Goal: Task Accomplishment & Management: Use online tool/utility

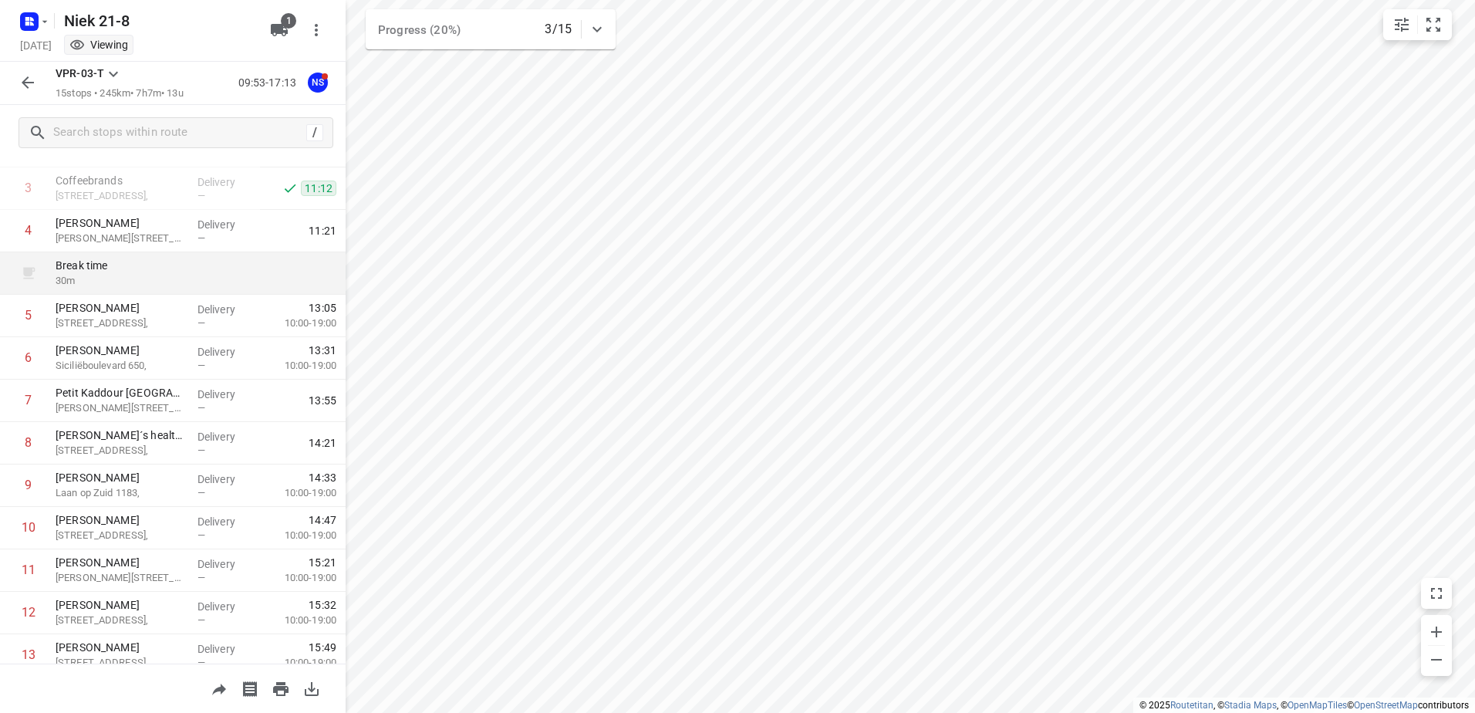
scroll to position [295, 0]
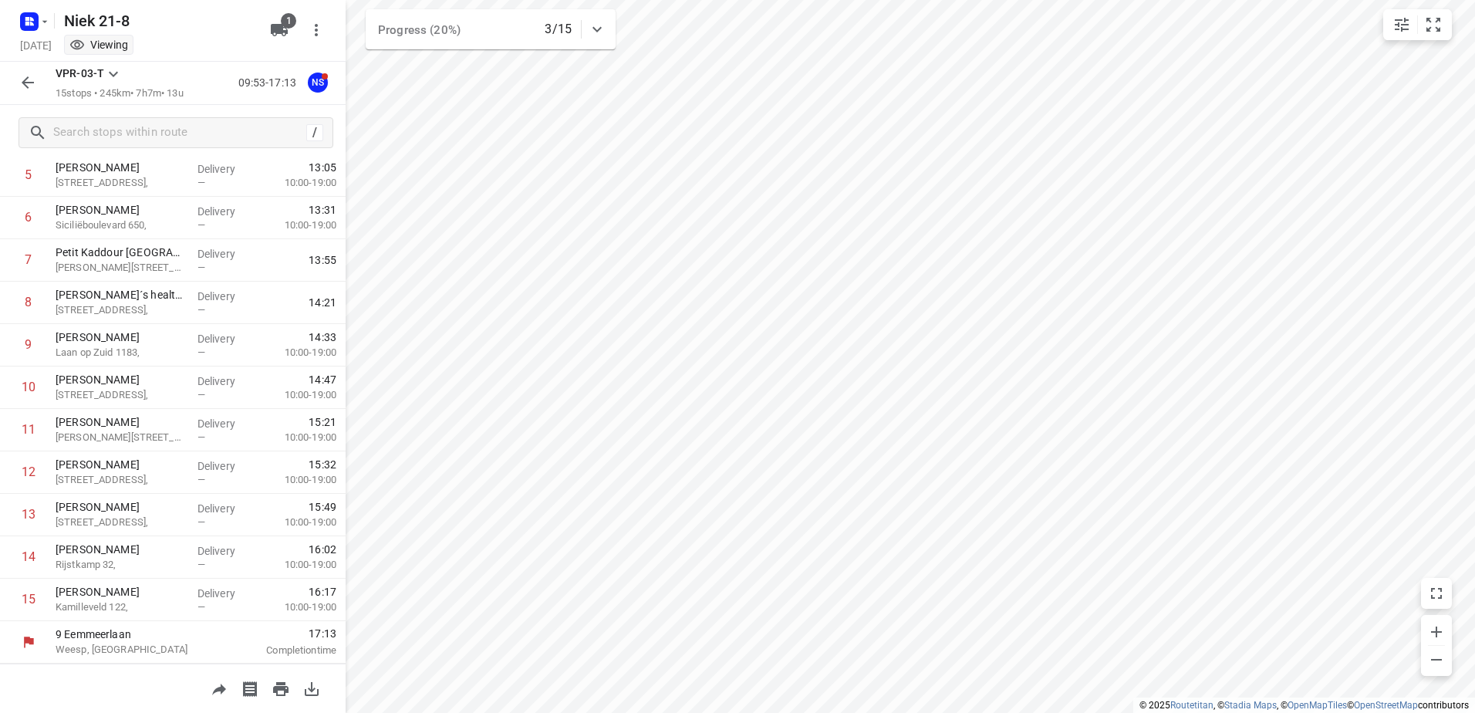
click at [25, 79] on icon "button" at bounding box center [28, 82] width 19 height 19
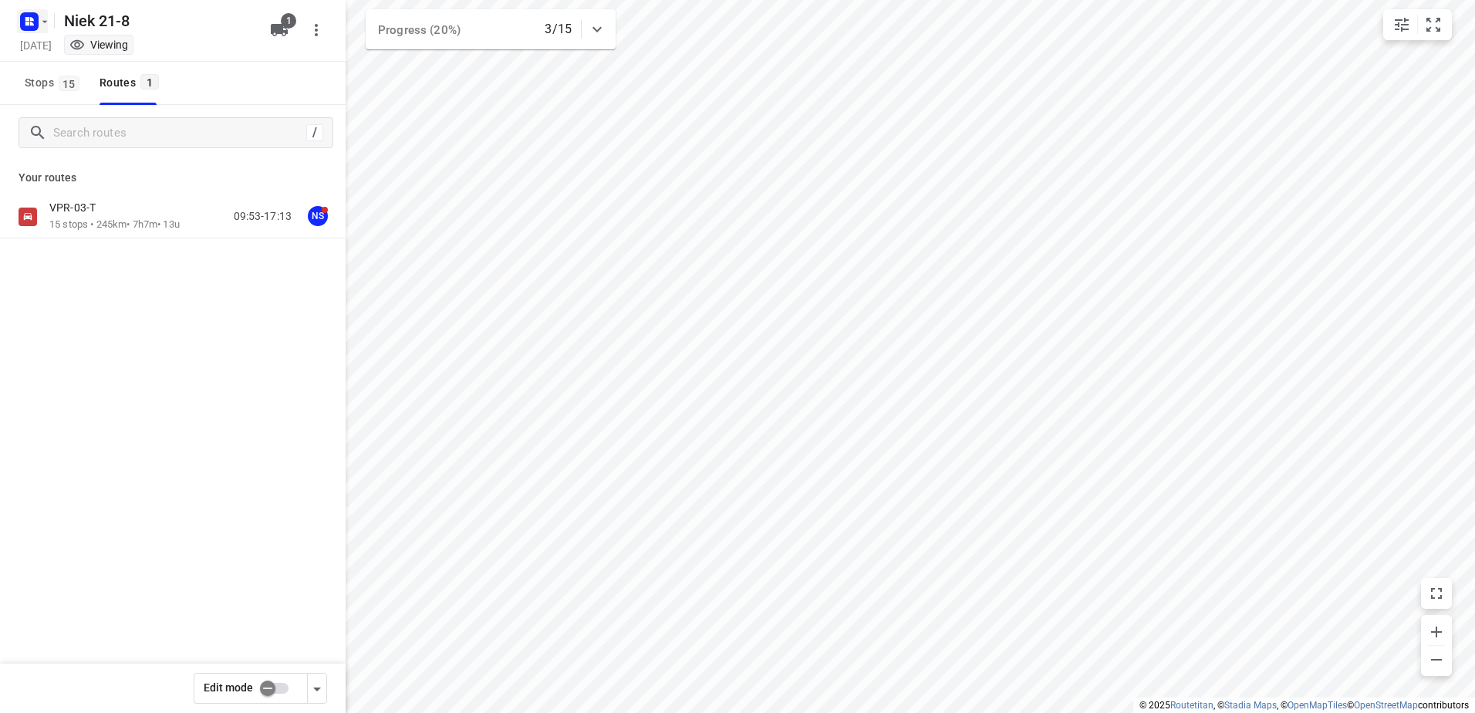
click at [36, 16] on rect "button" at bounding box center [29, 21] width 19 height 19
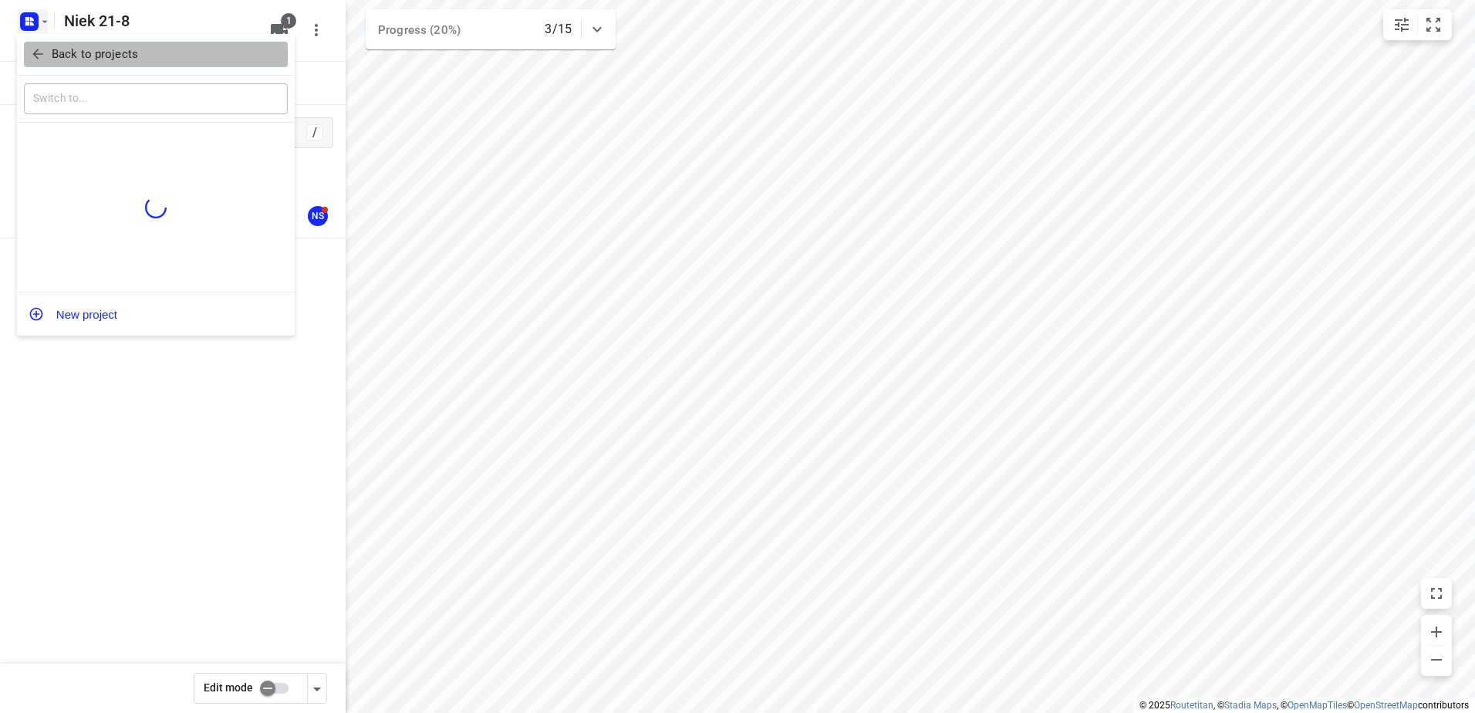
click at [110, 49] on p "Back to projects" at bounding box center [95, 54] width 86 height 18
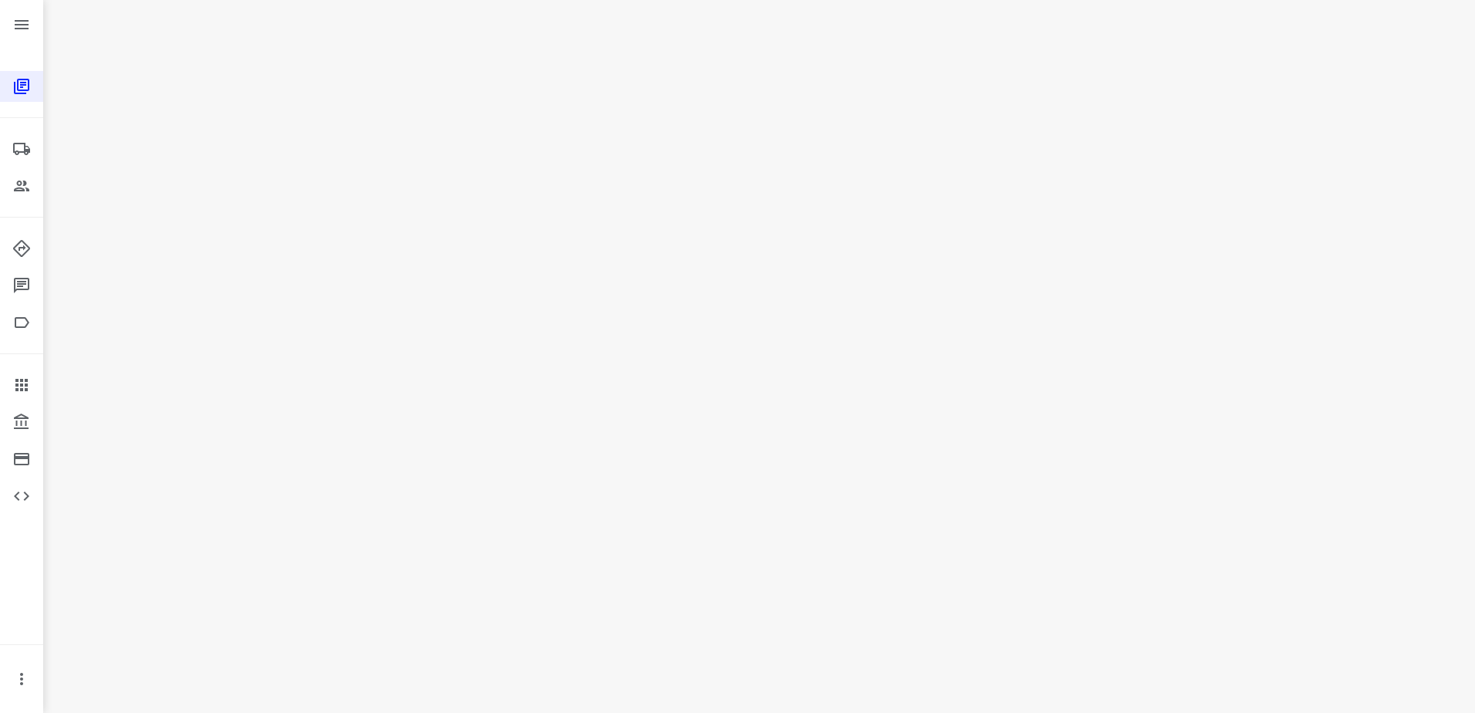
click at [548, 197] on div "i © 2025 Routetitan , © Stadia Maps , © OpenMapTiles © OpenStreetMap contributo…" at bounding box center [758, 356] width 1431 height 713
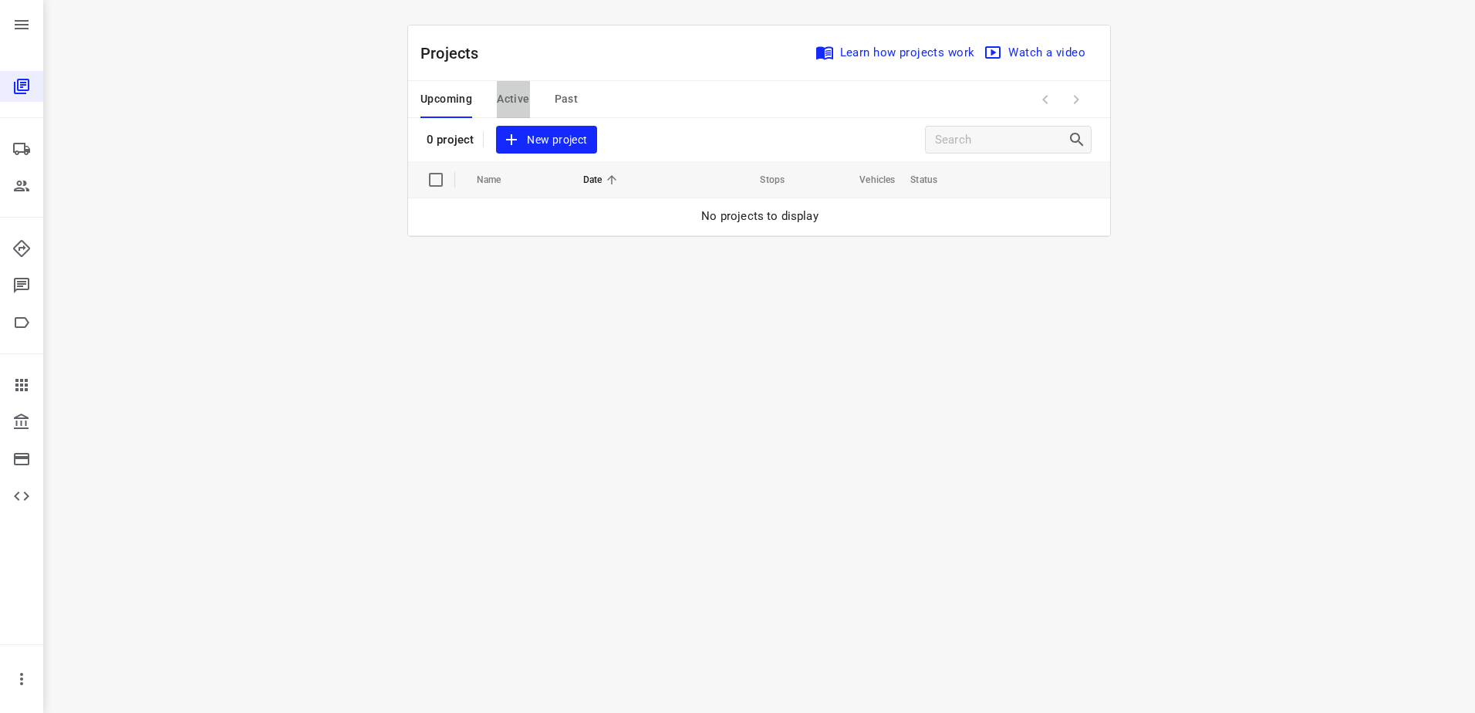
click at [525, 101] on span "Active" at bounding box center [513, 98] width 32 height 19
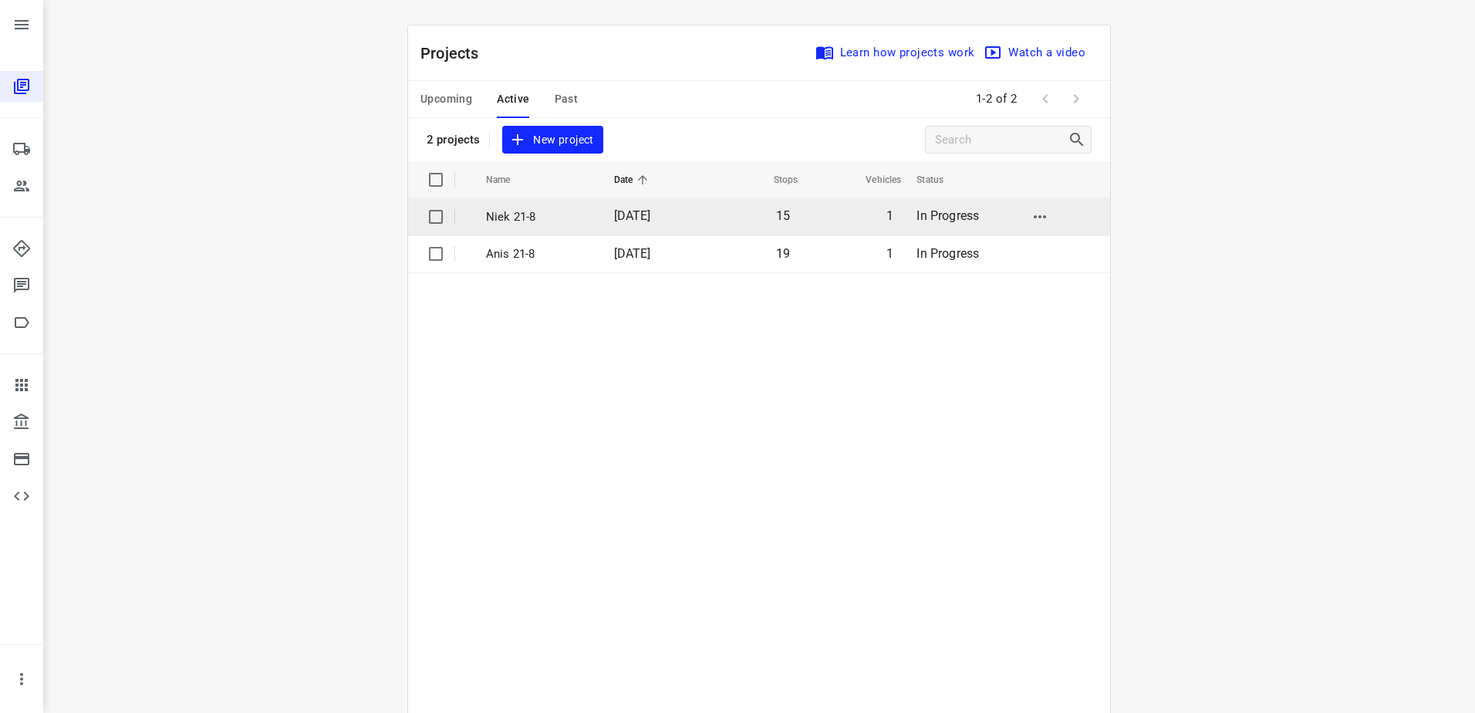
click at [535, 231] on td "Niek 21-8" at bounding box center [535, 216] width 131 height 37
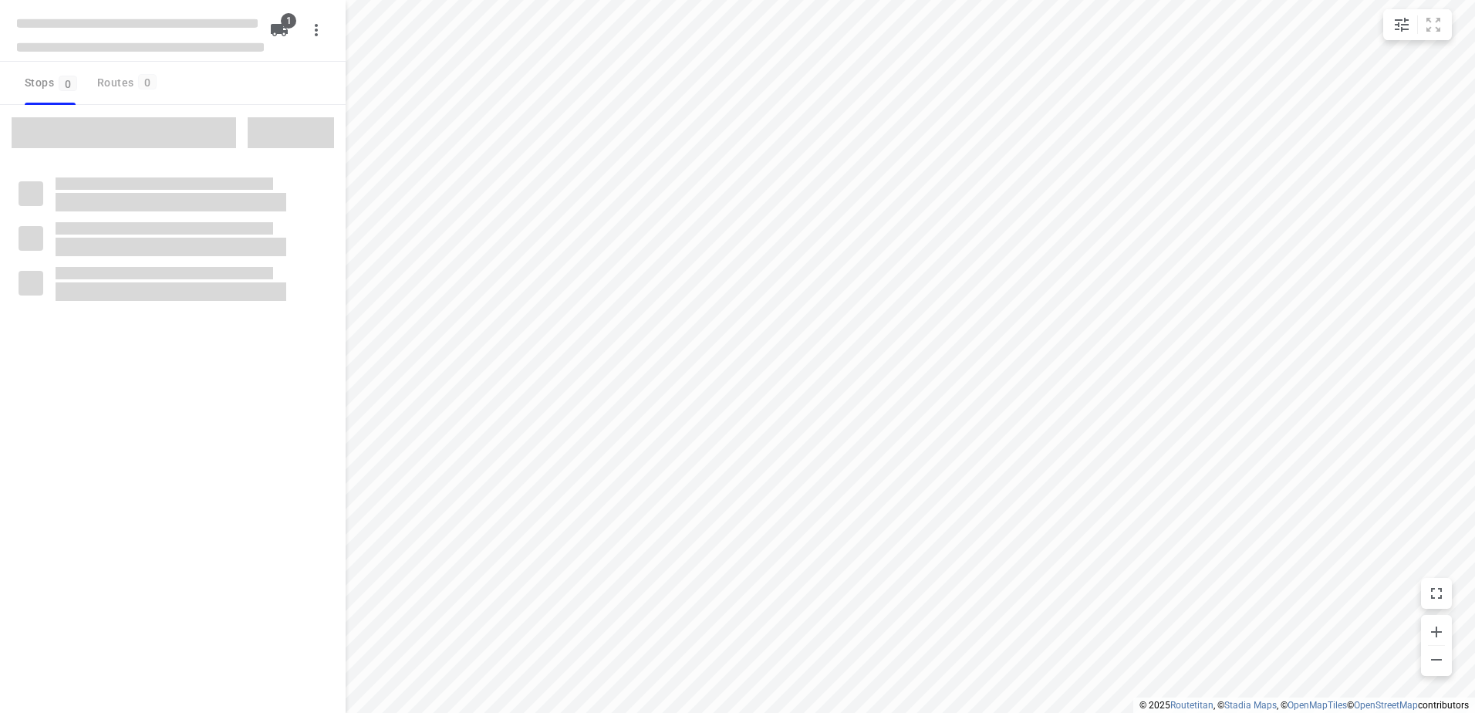
type input "distance"
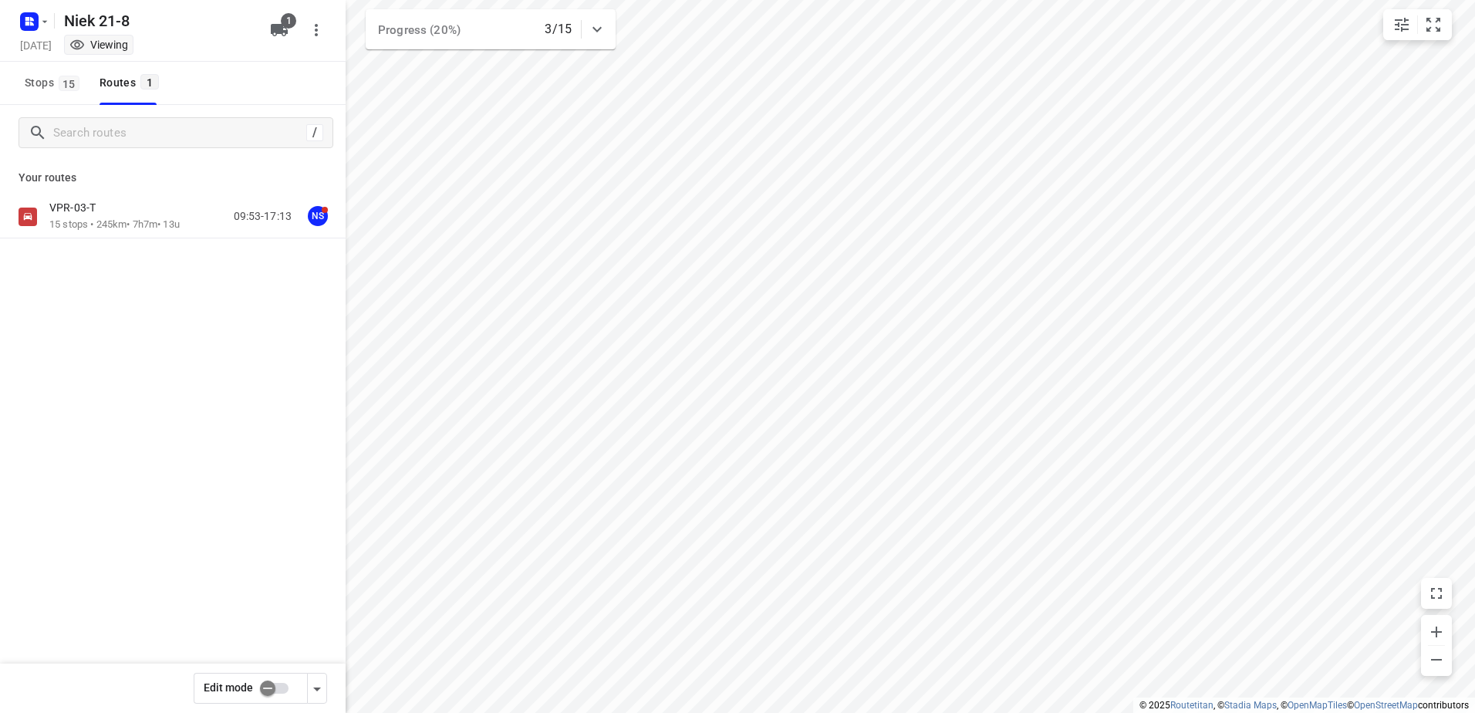
click at [94, 211] on p "VPR-03-T" at bounding box center [77, 208] width 56 height 14
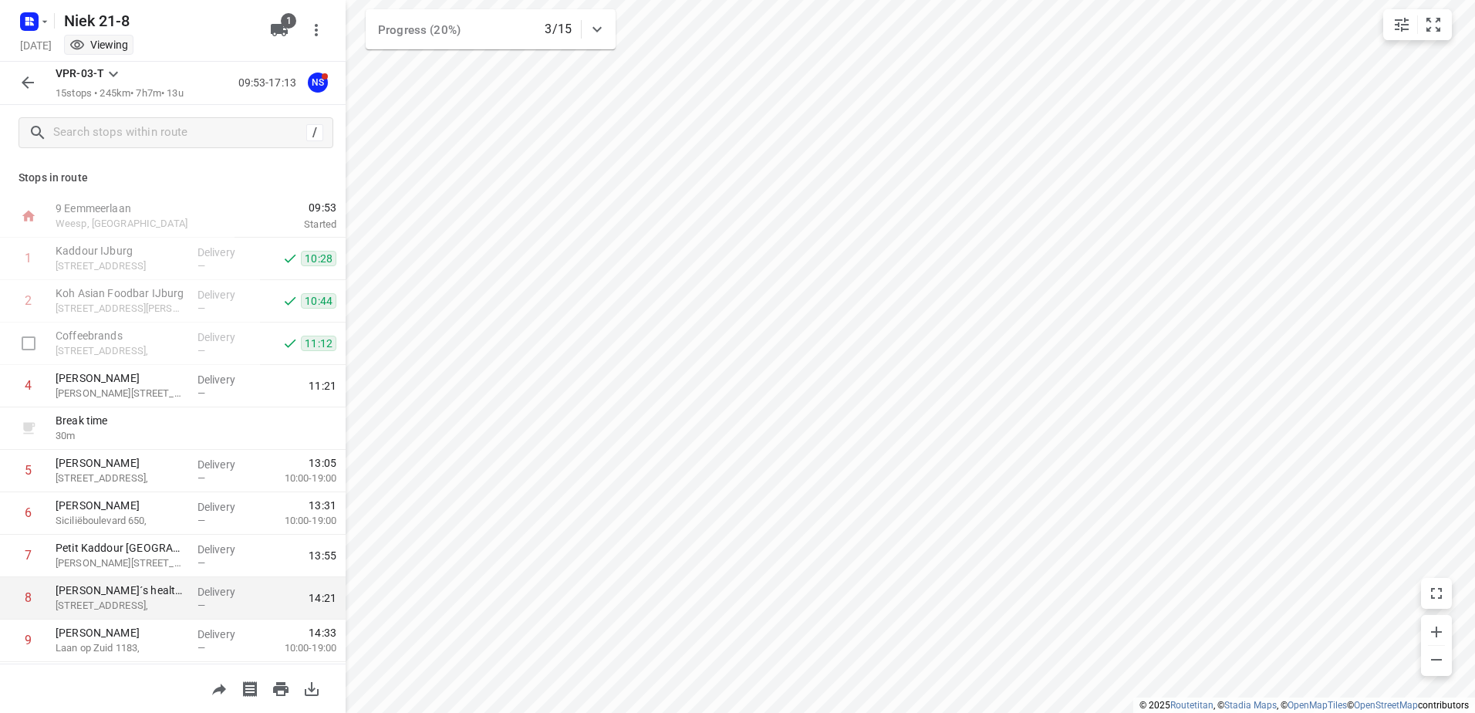
scroll to position [295, 0]
